Goal: Task Accomplishment & Management: Manage account settings

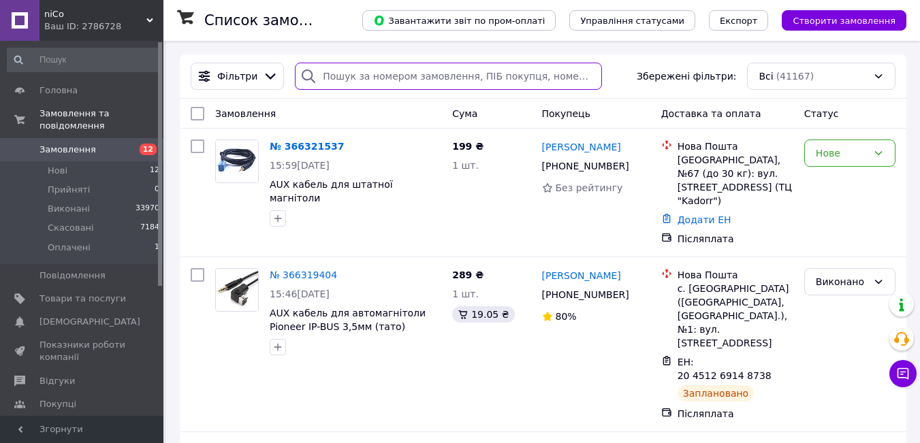
click at [353, 83] on input "search" at bounding box center [448, 76] width 307 height 27
paste input "[PHONE_NUMBER]"
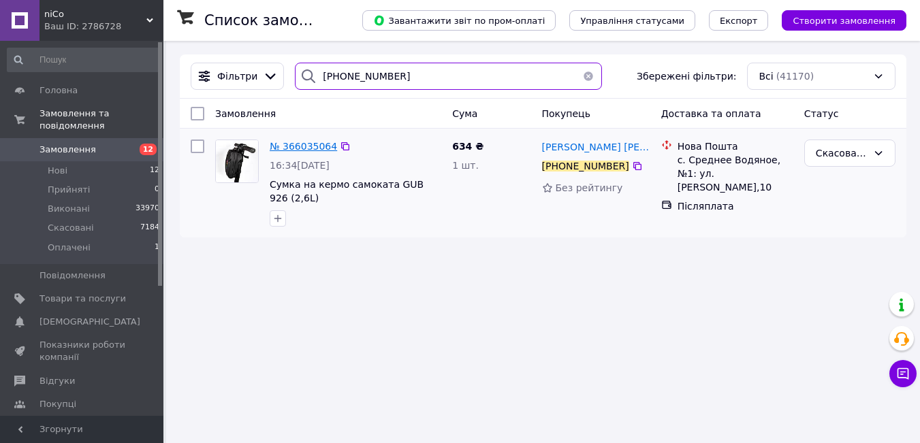
type input "[PHONE_NUMBER]"
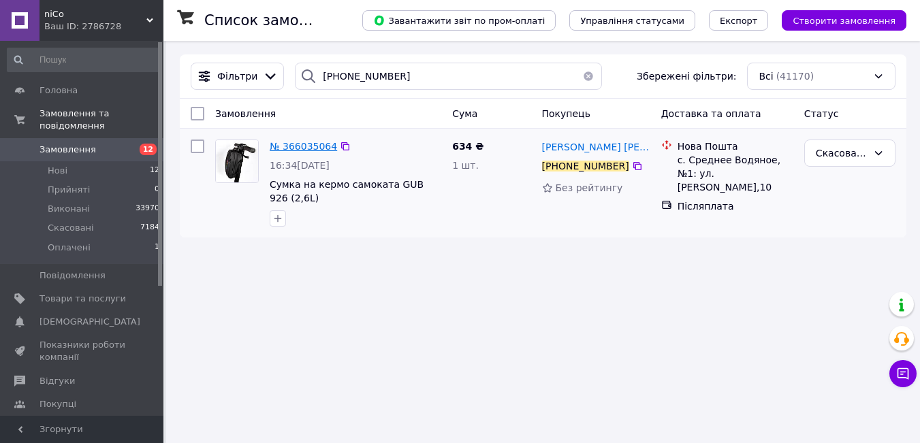
click at [307, 146] on span "№ 366035064" at bounding box center [303, 146] width 67 height 11
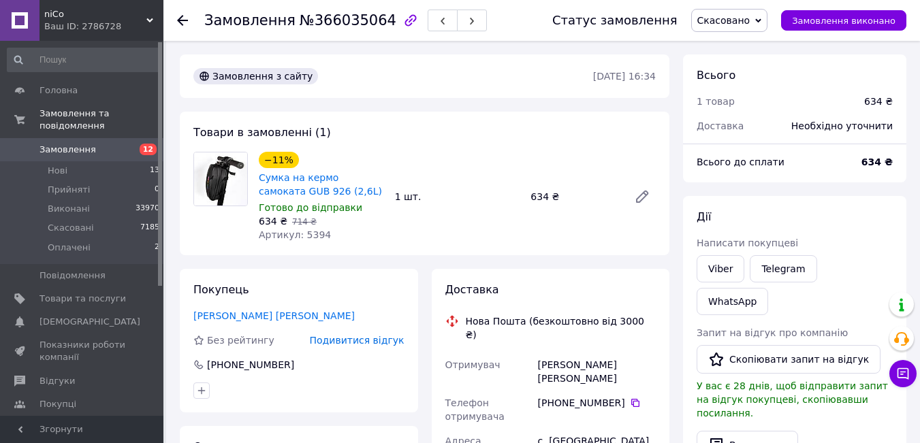
click at [738, 27] on span "Скасовано" at bounding box center [729, 20] width 77 height 23
click at [742, 45] on li "Прийнято" at bounding box center [730, 47] width 76 height 20
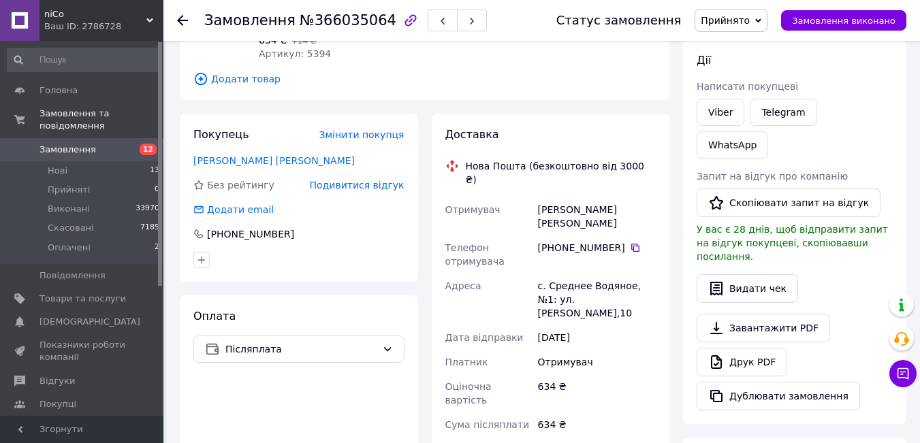
scroll to position [182, 0]
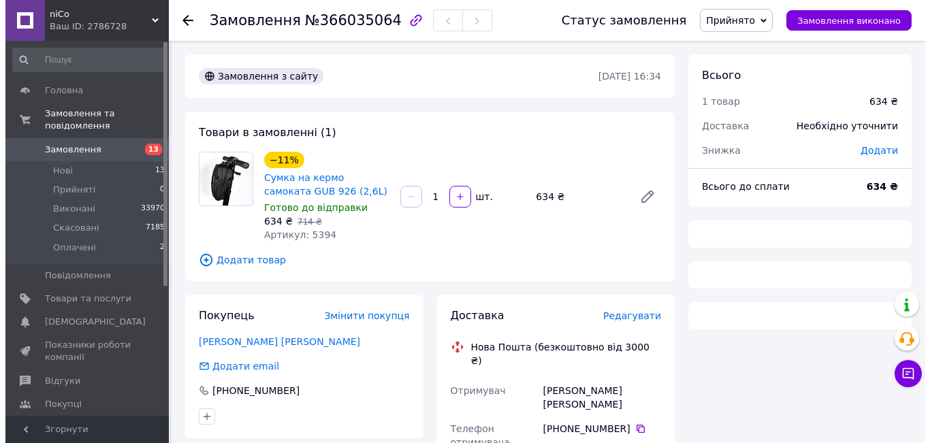
scroll to position [182, 0]
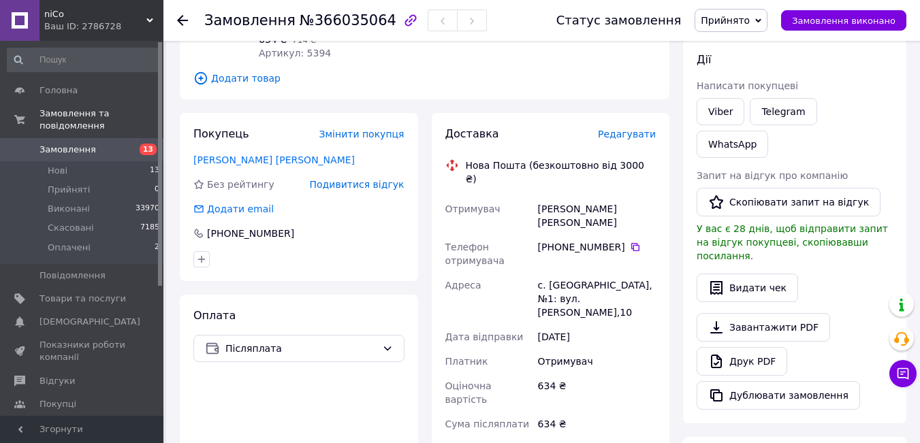
click at [626, 136] on span "Редагувати" at bounding box center [627, 134] width 58 height 11
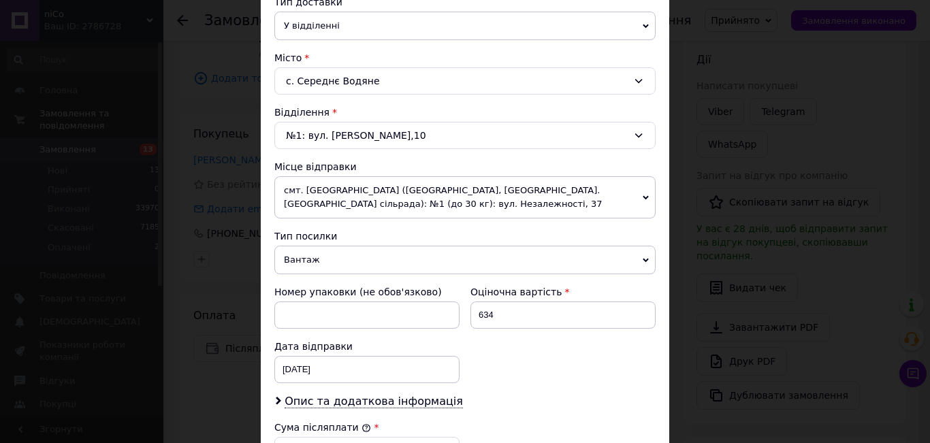
scroll to position [363, 0]
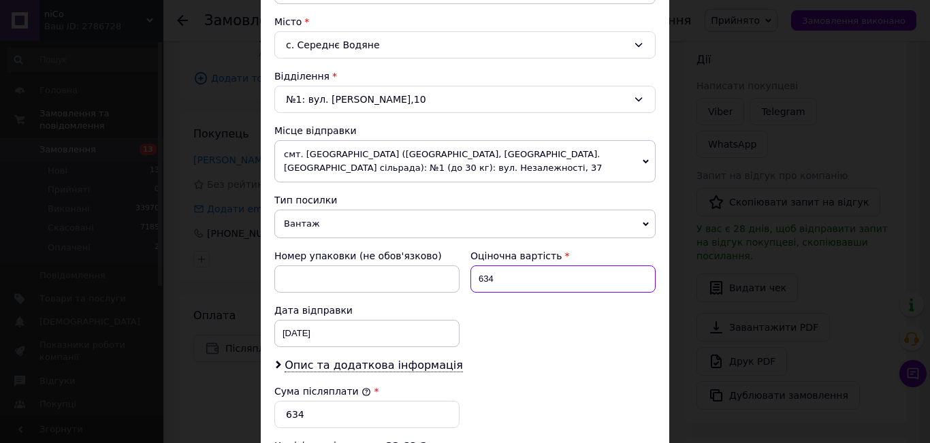
drag, startPoint x: 482, startPoint y: 278, endPoint x: 466, endPoint y: 277, distance: 16.4
click at [466, 277] on div "Оціночна вартість 634" at bounding box center [563, 271] width 196 height 54
drag, startPoint x: 487, startPoint y: 275, endPoint x: 472, endPoint y: 274, distance: 15.0
click at [473, 274] on input "534" at bounding box center [563, 279] width 185 height 27
type input "534"
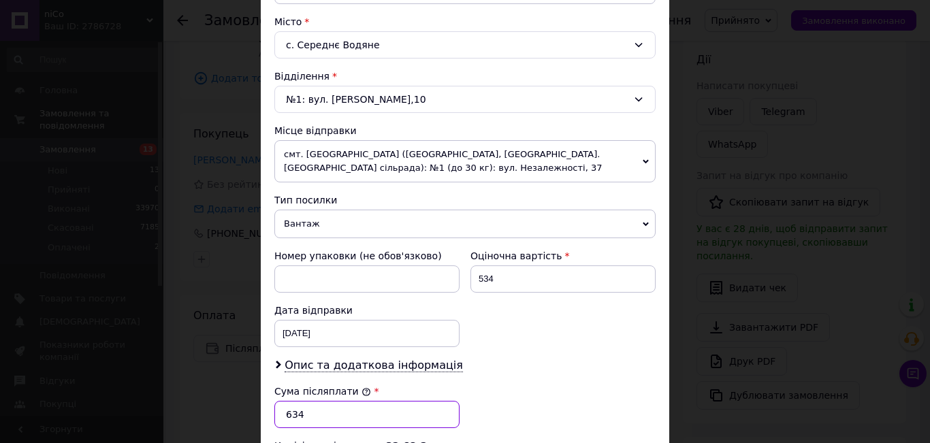
drag, startPoint x: 306, startPoint y: 418, endPoint x: 271, endPoint y: 414, distance: 35.6
click at [271, 414] on div "Сума післяплати * 634" at bounding box center [367, 406] width 196 height 54
paste input "5"
type input "534"
click at [573, 359] on div "Опис та додаткова інформація" at bounding box center [464, 366] width 381 height 16
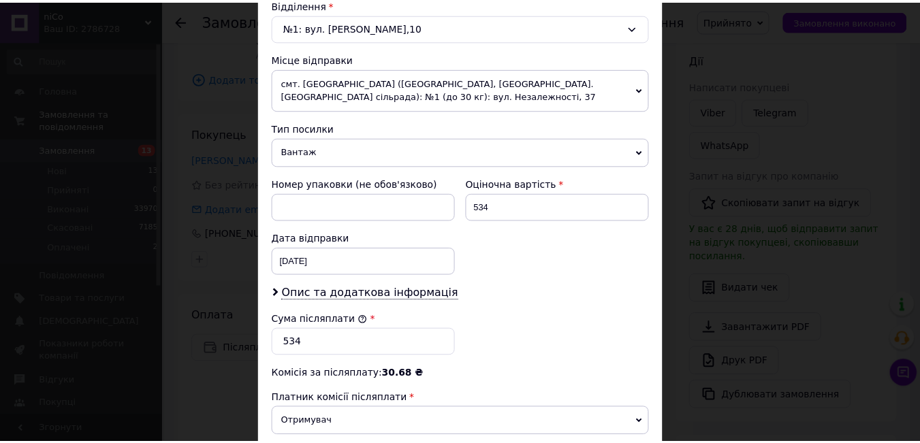
scroll to position [609, 0]
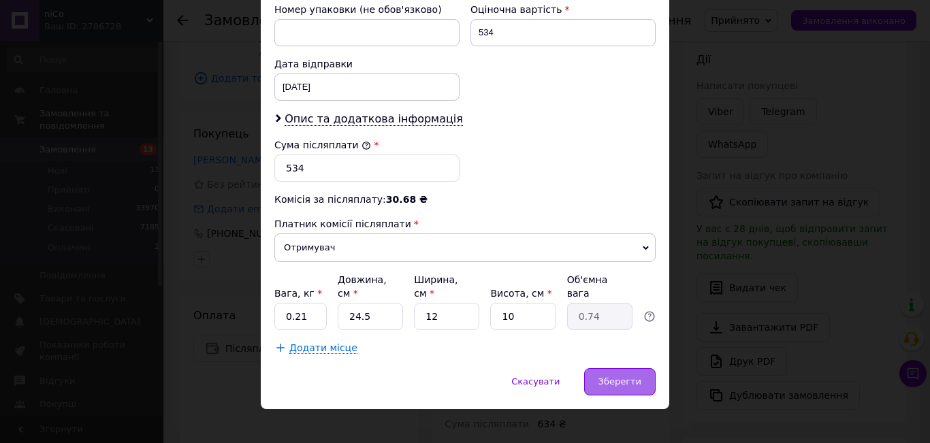
click at [623, 377] on span "Зберегти" at bounding box center [620, 382] width 43 height 10
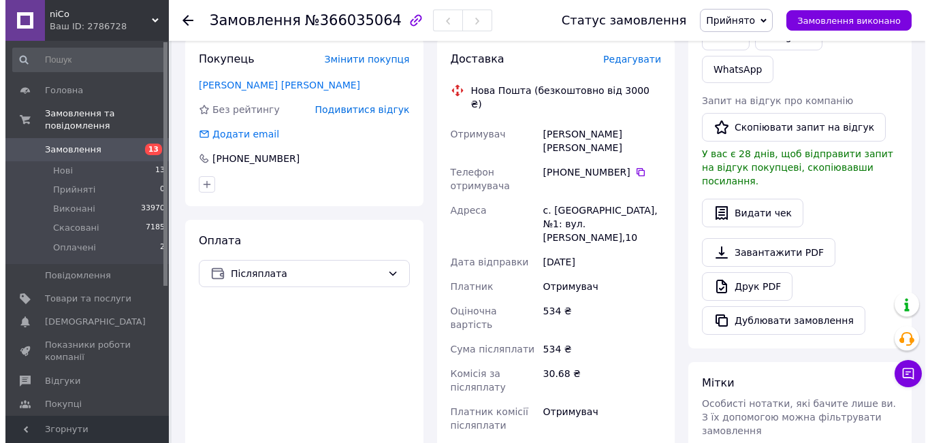
scroll to position [166, 0]
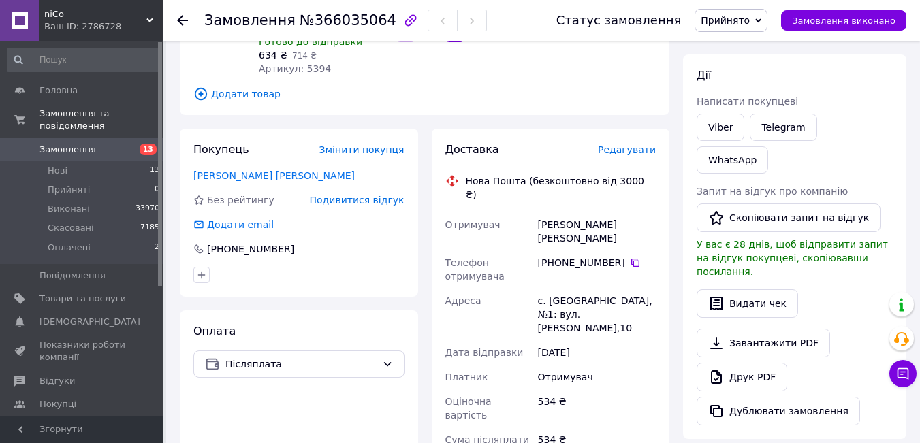
click at [624, 150] on span "Редагувати" at bounding box center [627, 149] width 58 height 11
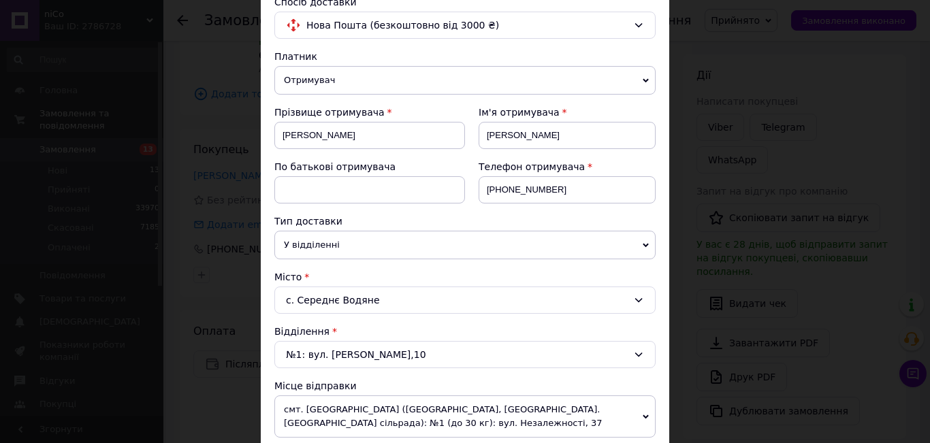
scroll to position [363, 0]
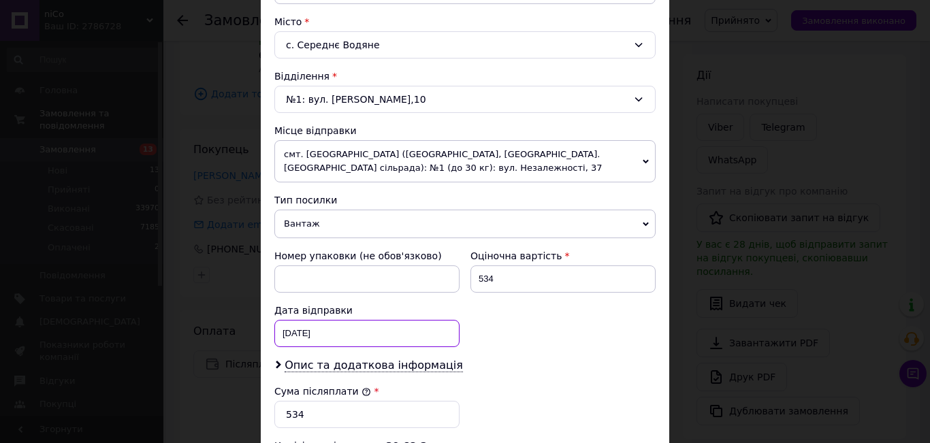
click at [333, 332] on div "12.10.2025 < 2025 > < Октябрь > Пн Вт Ср Чт Пт Сб Вс 29 30 1 2 3 4 5 6 7 8 9 10…" at bounding box center [366, 333] width 185 height 27
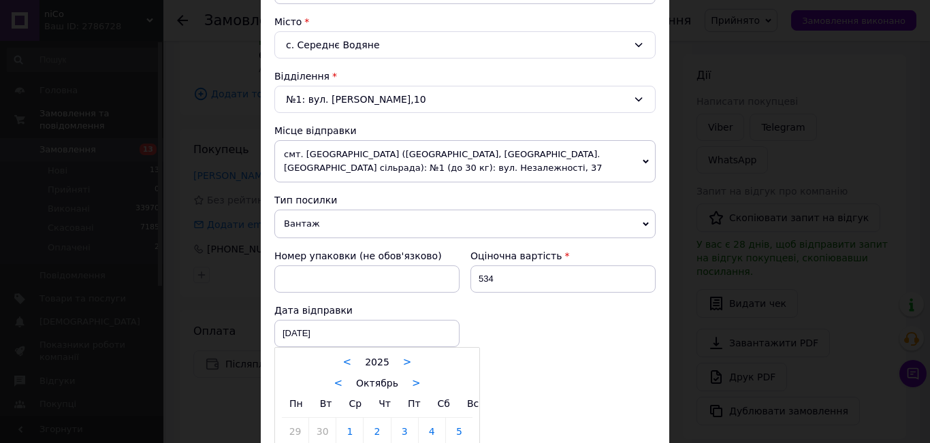
click at [571, 332] on div at bounding box center [465, 221] width 930 height 443
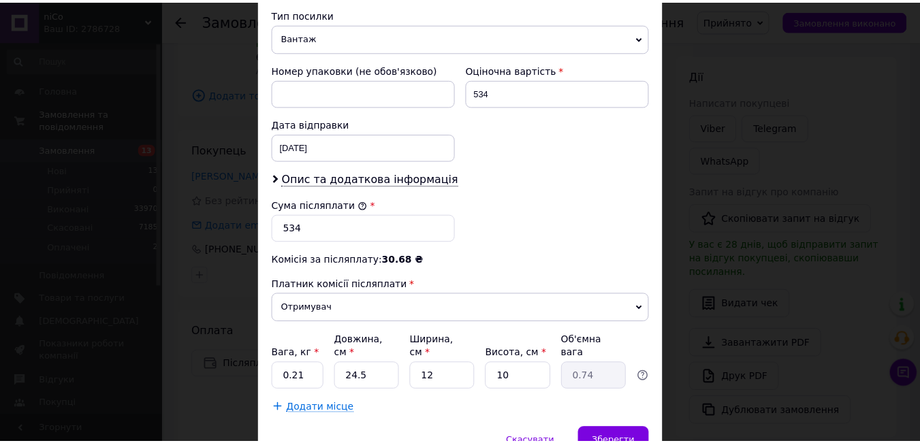
scroll to position [609, 0]
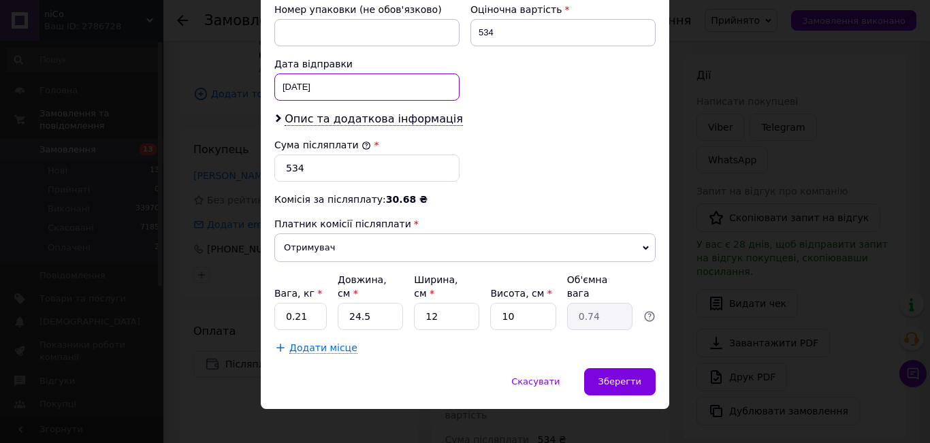
click at [345, 87] on div "12.10.2025 < 2025 > < Октябрь > Пн Вт Ср Чт Пт Сб Вс 29 30 1 2 3 4 5 6 7 8 9 10…" at bounding box center [366, 87] width 185 height 27
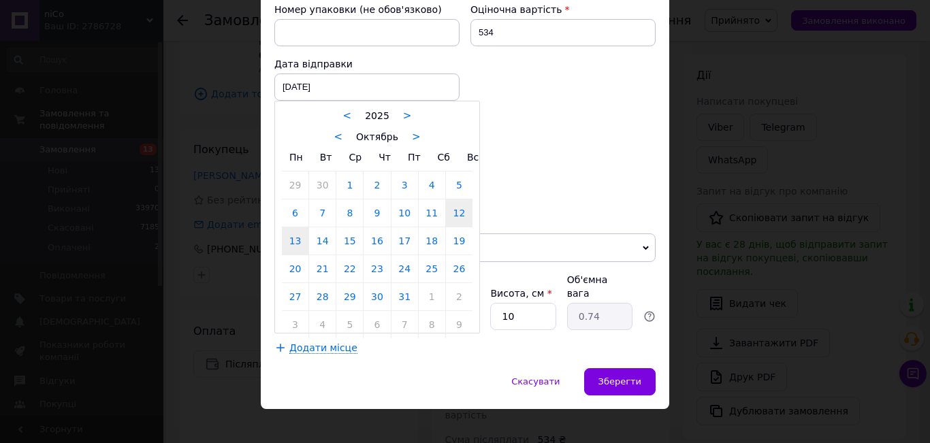
click at [294, 241] on link "13" at bounding box center [295, 240] width 27 height 27
type input "13.10.2025"
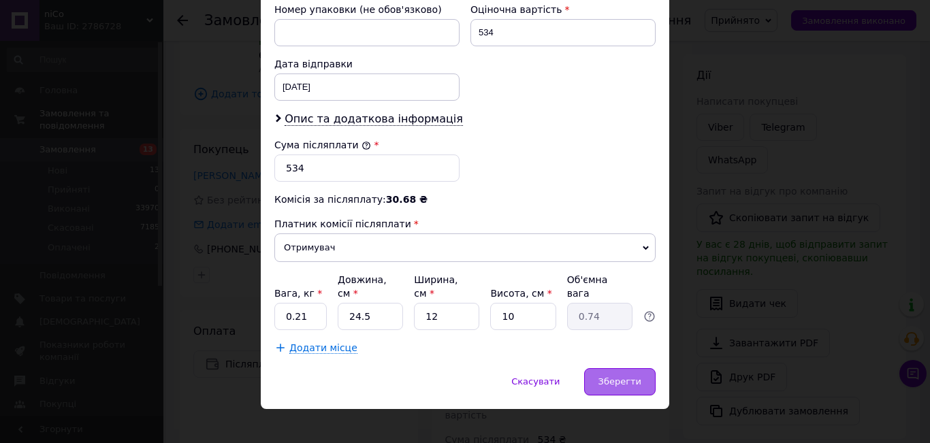
click at [622, 381] on div "Зберегти" at bounding box center [619, 381] width 71 height 27
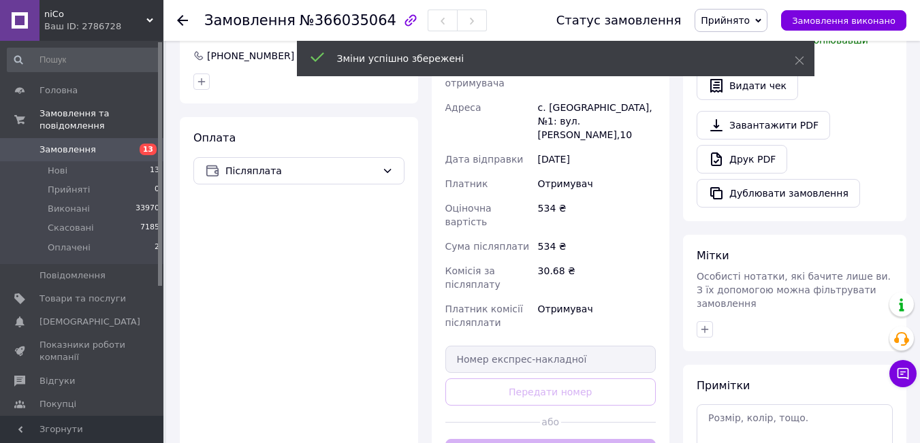
scroll to position [439, 0]
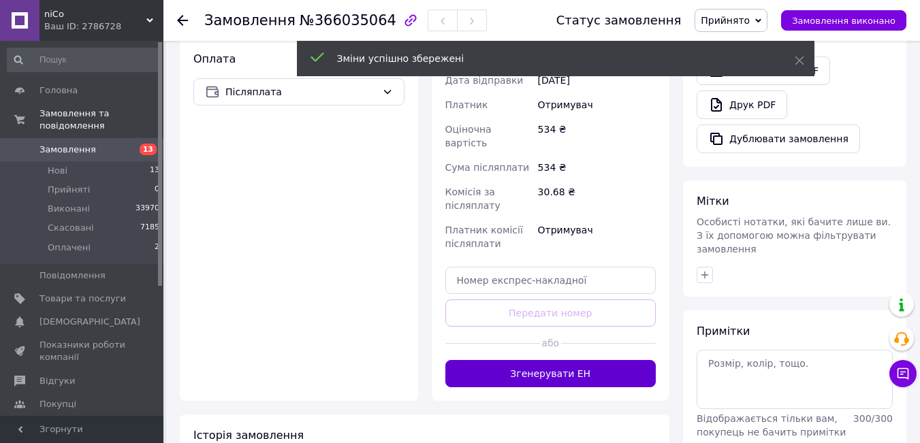
click at [522, 360] on button "Згенерувати ЕН" at bounding box center [550, 373] width 211 height 27
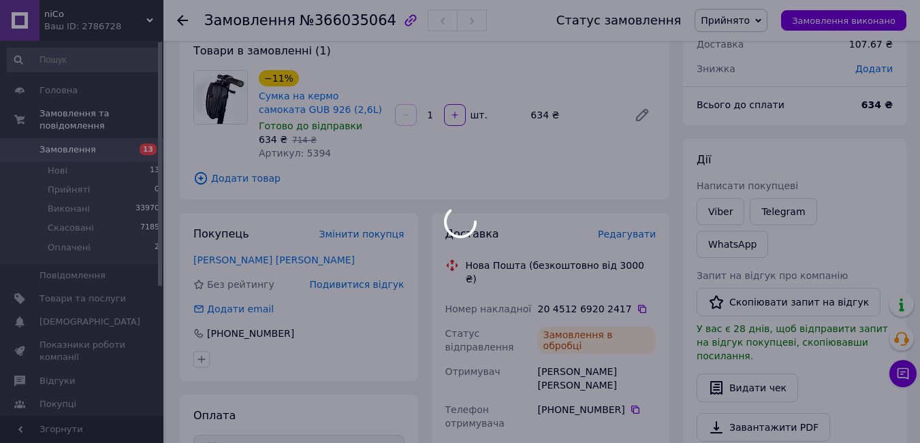
scroll to position [75, 0]
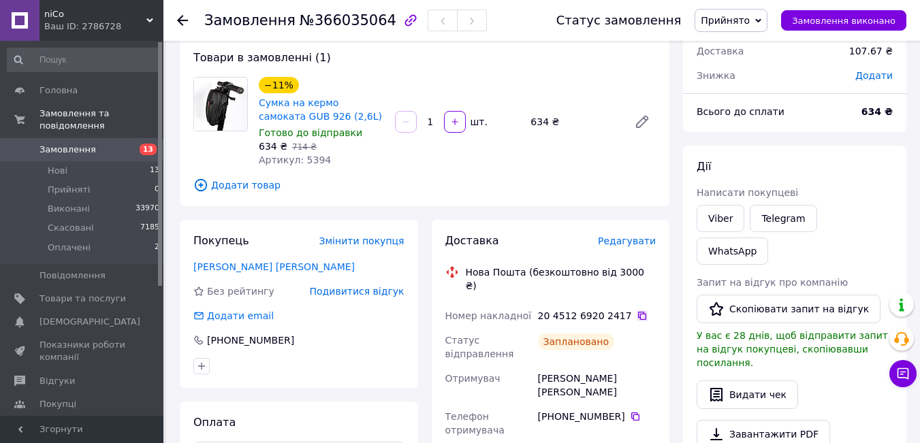
click at [637, 311] on icon at bounding box center [642, 316] width 11 height 11
click at [831, 20] on span "Замовлення виконано" at bounding box center [844, 21] width 104 height 10
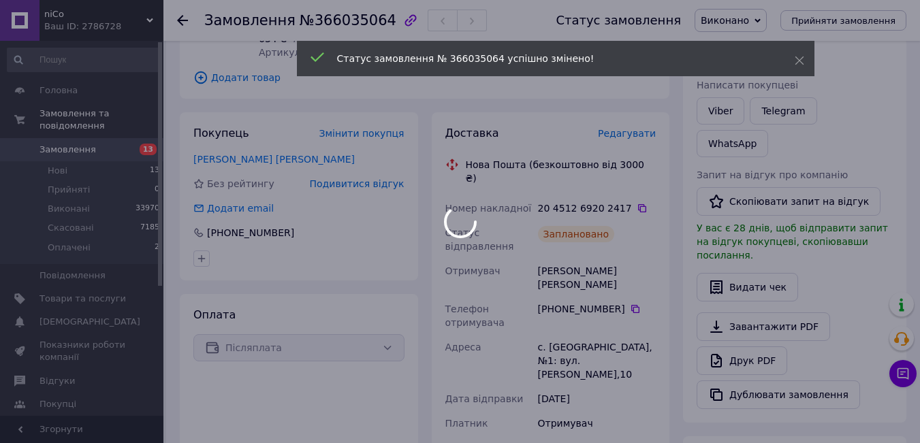
scroll to position [257, 0]
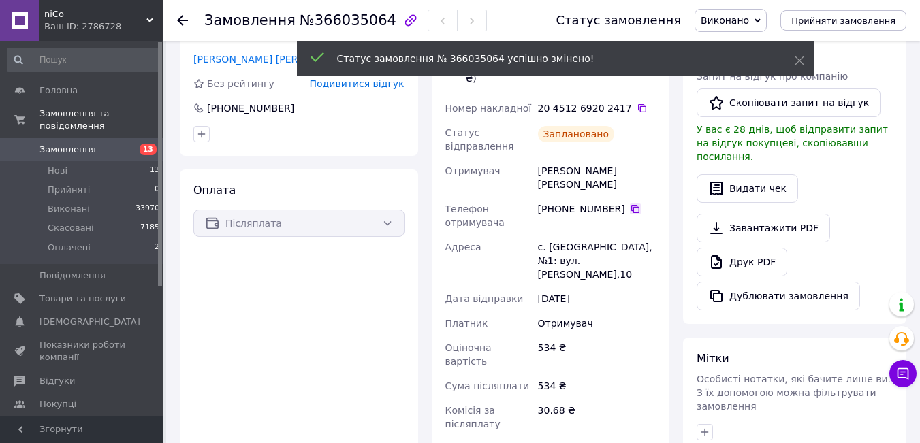
click at [630, 204] on icon at bounding box center [635, 209] width 11 height 11
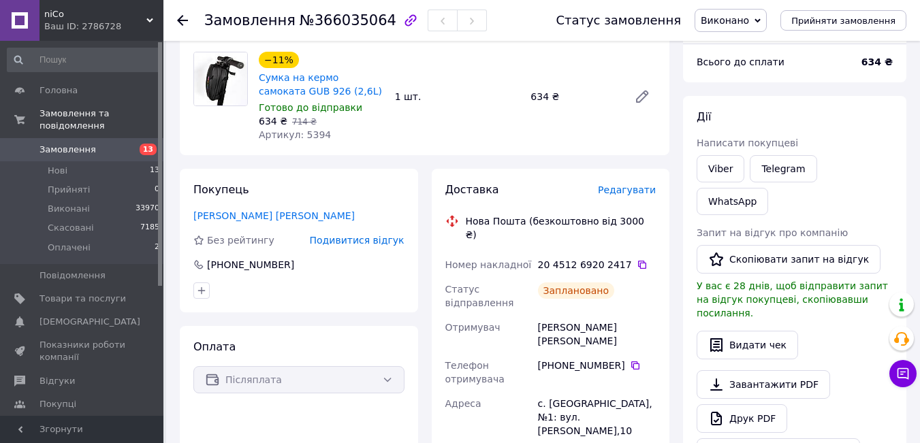
scroll to position [75, 0]
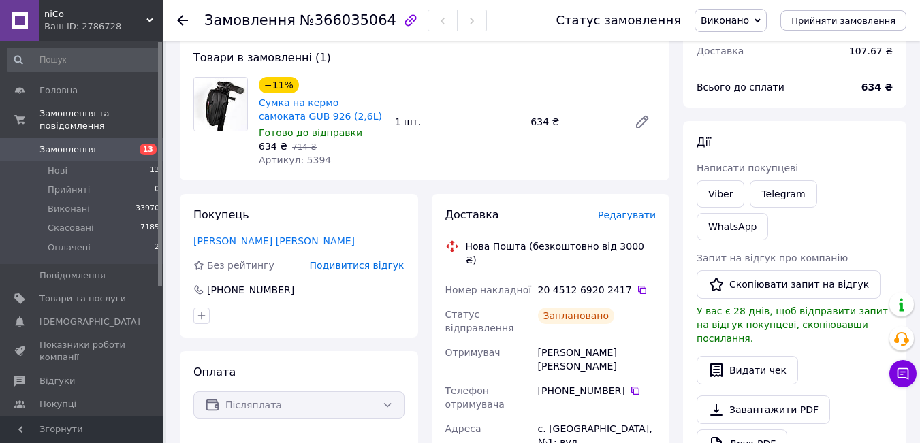
click at [539, 340] on div "[PERSON_NAME] [PERSON_NAME]" at bounding box center [596, 359] width 123 height 38
drag, startPoint x: 539, startPoint y: 336, endPoint x: 567, endPoint y: 335, distance: 27.3
click at [562, 340] on div "[PERSON_NAME] [PERSON_NAME]" at bounding box center [596, 359] width 123 height 38
click at [586, 340] on div "[PERSON_NAME] [PERSON_NAME]" at bounding box center [596, 359] width 123 height 38
drag, startPoint x: 607, startPoint y: 339, endPoint x: 537, endPoint y: 338, distance: 69.5
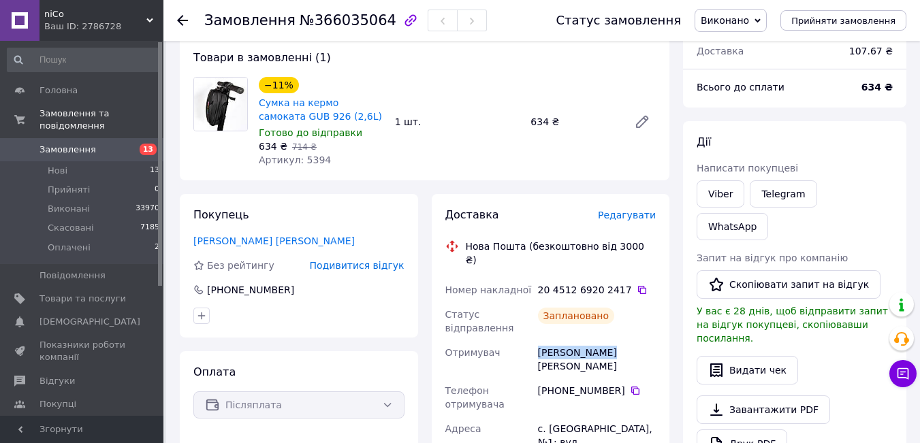
click at [537, 340] on div "[PERSON_NAME] [PERSON_NAME]" at bounding box center [596, 359] width 123 height 38
copy div "[PERSON_NAME] [PERSON_NAME]"
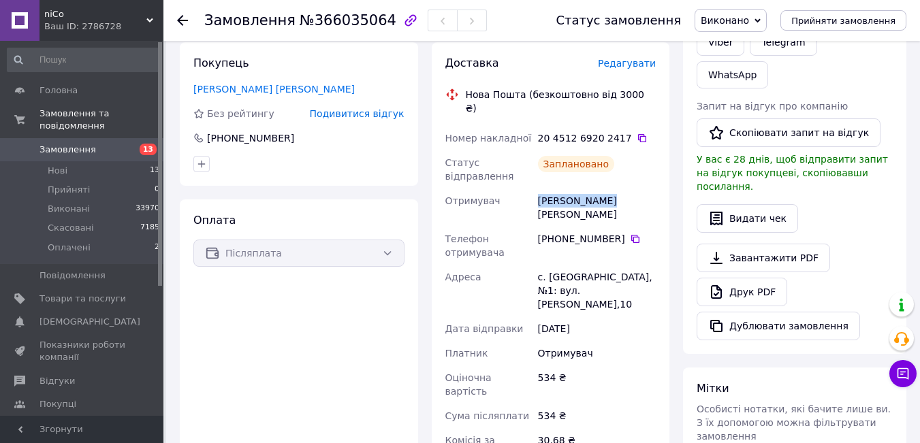
scroll to position [257, 0]
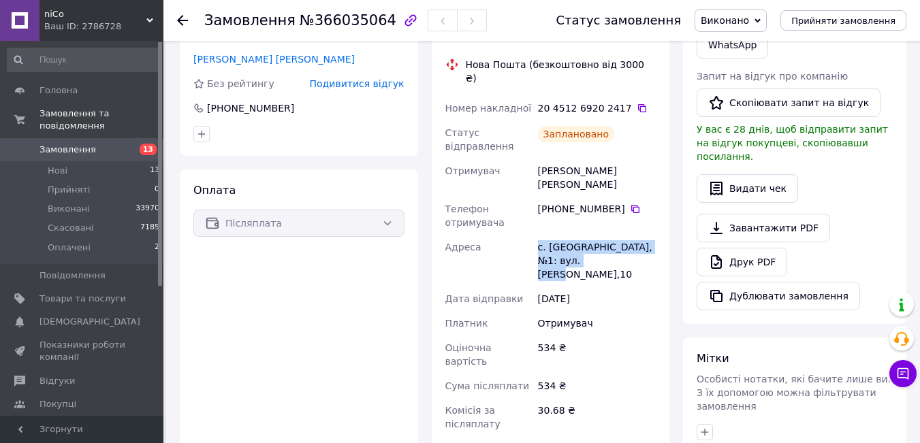
drag, startPoint x: 537, startPoint y: 219, endPoint x: 594, endPoint y: 237, distance: 60.1
click at [594, 237] on div "с. [GEOGRAPHIC_DATA], №1: вул. [PERSON_NAME],10" at bounding box center [596, 261] width 123 height 52
copy div "с. [GEOGRAPHIC_DATA], №1: вул. [PERSON_NAME],10"
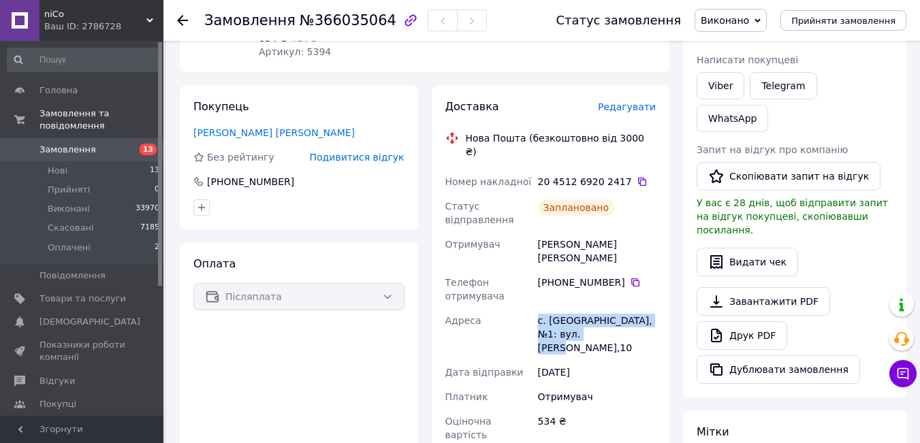
scroll to position [75, 0]
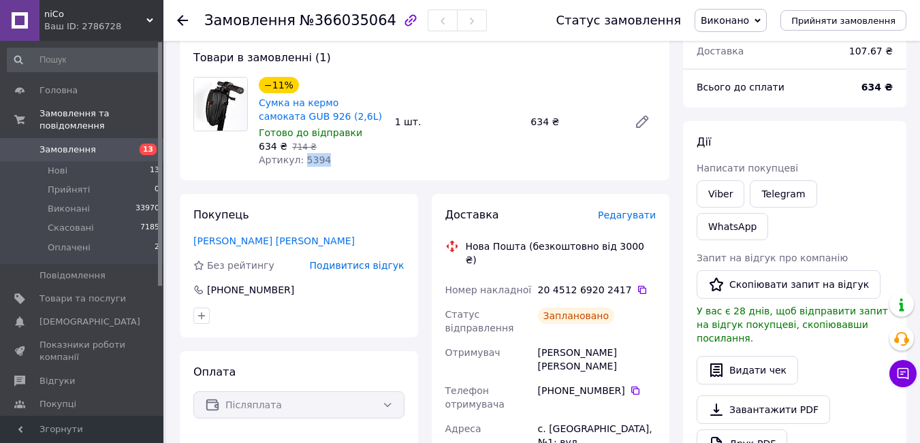
drag, startPoint x: 318, startPoint y: 159, endPoint x: 298, endPoint y: 159, distance: 19.8
click at [298, 159] on div "Артикул: 5394" at bounding box center [321, 160] width 125 height 14
copy span "5394"
drag, startPoint x: 271, startPoint y: 146, endPoint x: 258, endPoint y: 146, distance: 12.9
click at [257, 146] on div "−11% Сумка на кермо самоката GUB 926 (2,6L) Готово до відправки 634 ₴   714 ₴ А…" at bounding box center [321, 121] width 136 height 95
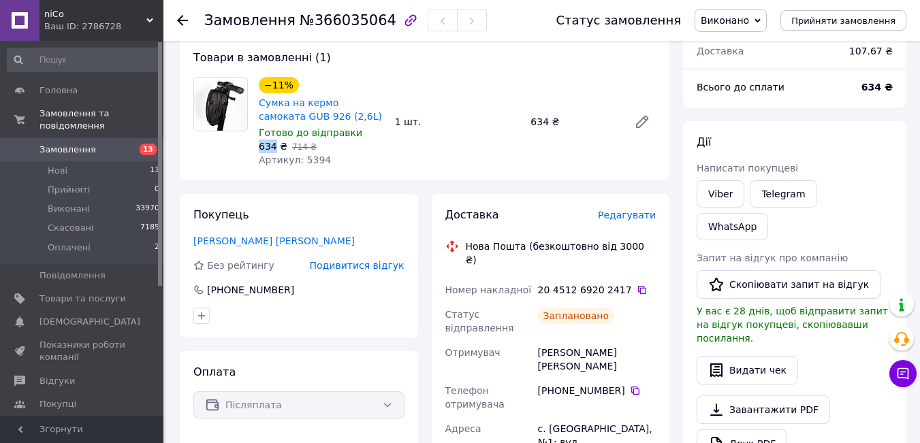
drag, startPoint x: 273, startPoint y: 144, endPoint x: 253, endPoint y: 144, distance: 19.7
click at [253, 144] on div "−11% Сумка на кермо самоката GUB 926 (2,6L) Готово до відправки 634 ₴   714 ₴ А…" at bounding box center [321, 121] width 136 height 95
copy span "634"
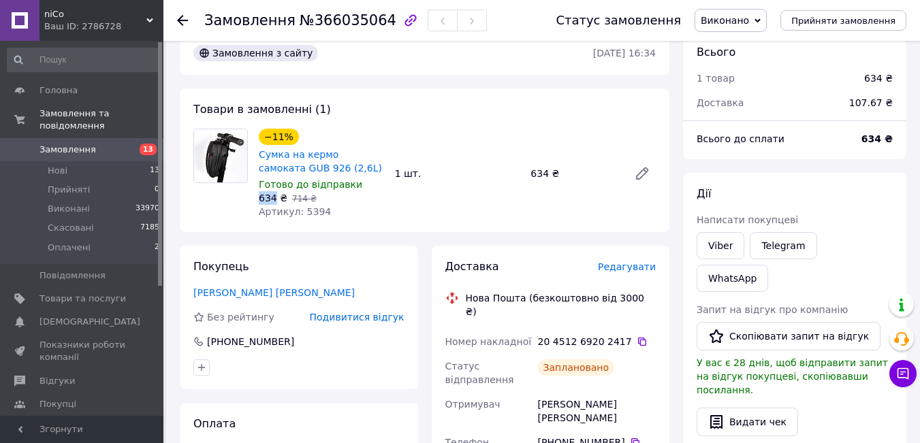
scroll to position [0, 0]
